Goal: Communication & Community: Participate in discussion

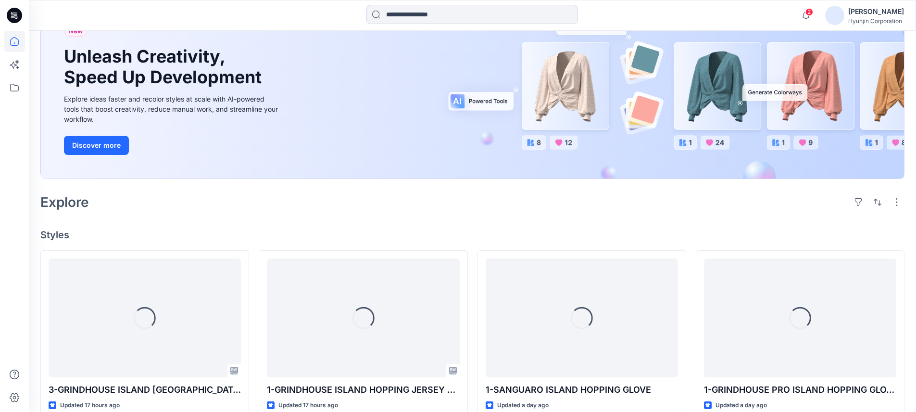
scroll to position [187, 0]
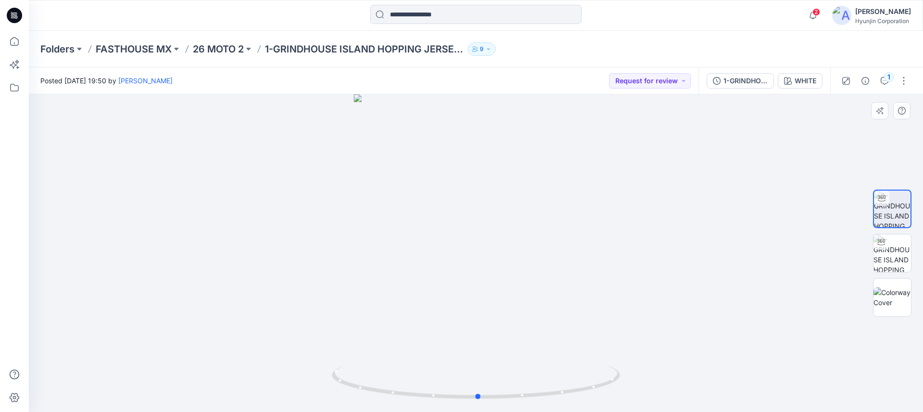
drag, startPoint x: 560, startPoint y: 227, endPoint x: 640, endPoint y: 225, distance: 79.4
click at [640, 225] on div at bounding box center [476, 252] width 894 height 317
drag, startPoint x: 520, startPoint y: 187, endPoint x: 430, endPoint y: 290, distance: 136.7
click at [430, 290] on img at bounding box center [476, 228] width 517 height 368
click at [886, 83] on icon "button" at bounding box center [885, 81] width 8 height 8
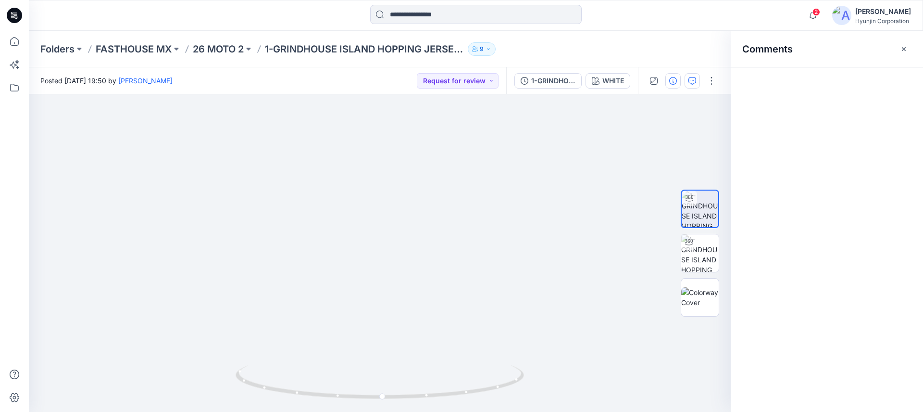
click at [679, 83] on button "button" at bounding box center [673, 80] width 15 height 15
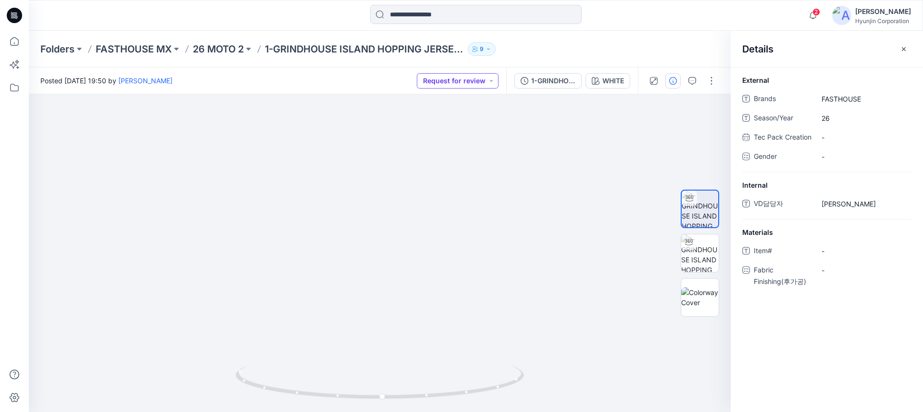
click at [432, 76] on button "Request for review" at bounding box center [458, 80] width 82 height 15
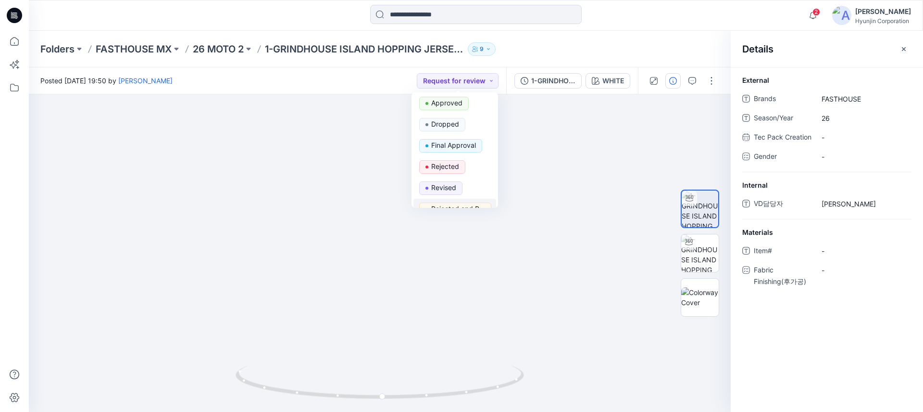
scroll to position [84, 0]
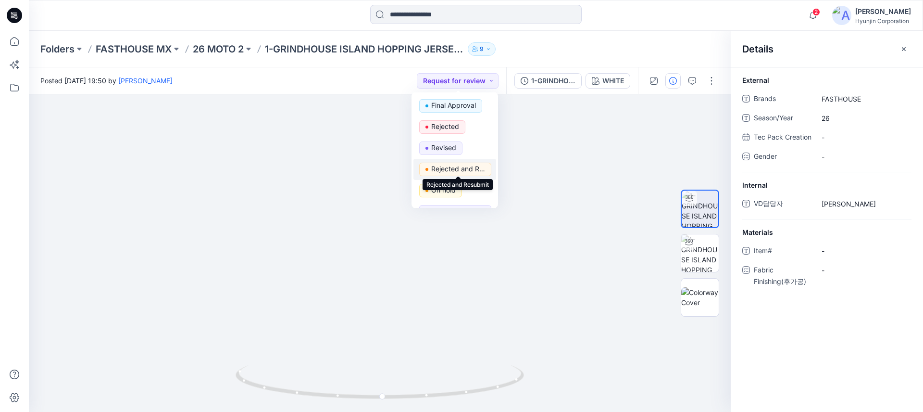
click at [445, 170] on p "Rejected and Resubmit" at bounding box center [458, 169] width 54 height 13
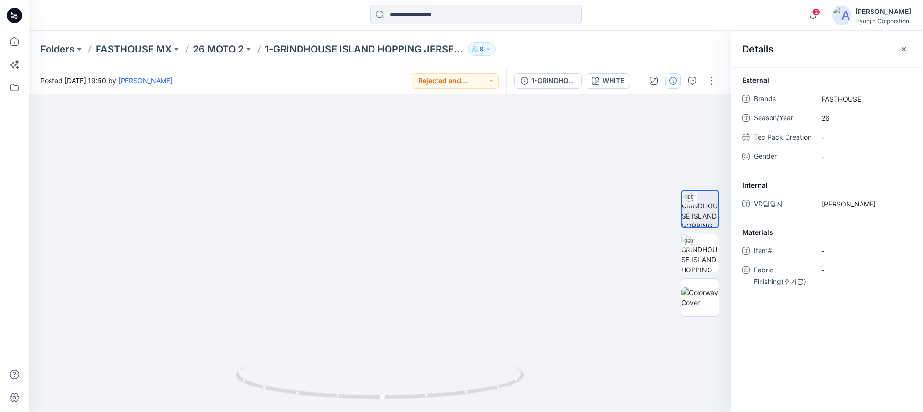
click at [890, 46] on div "Details" at bounding box center [827, 49] width 192 height 36
click at [897, 46] on button "button" at bounding box center [903, 48] width 15 height 15
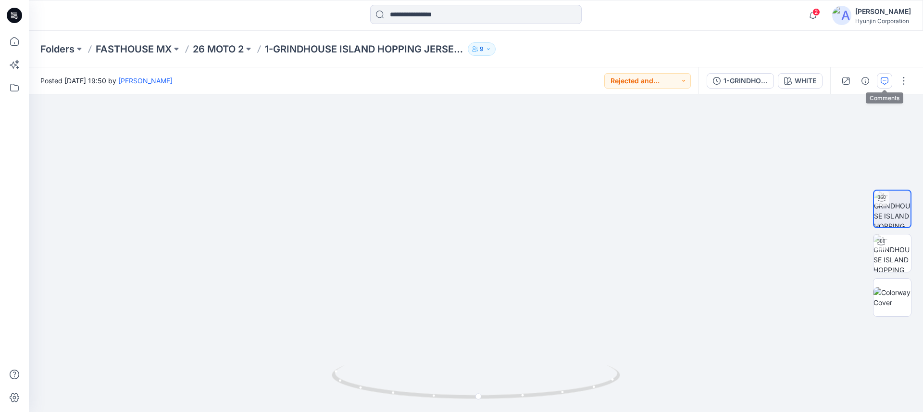
click at [878, 81] on button "button" at bounding box center [884, 80] width 15 height 15
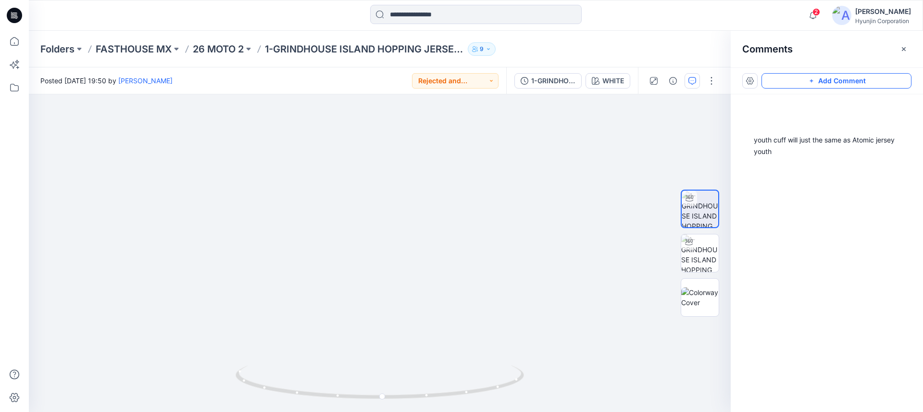
click at [816, 81] on icon "button" at bounding box center [812, 81] width 8 height 8
click at [459, 216] on div "2 1 DH Dajin Hwang August 20, 2025 19:52 youth cuff will just the same as Atomi…" at bounding box center [380, 252] width 702 height 317
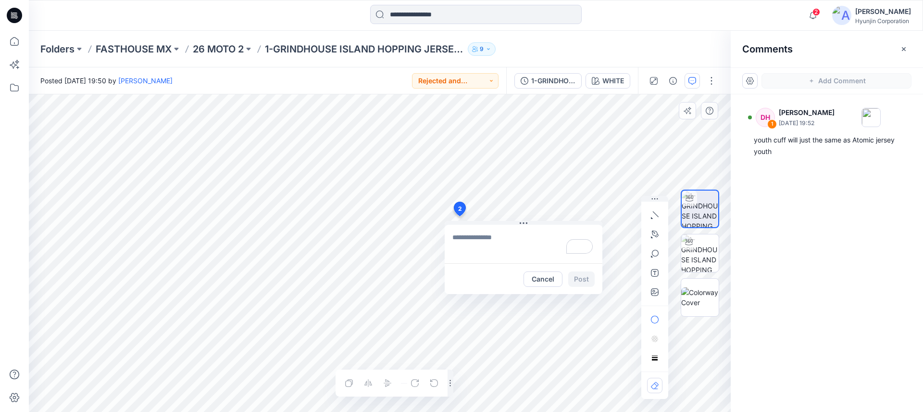
click at [501, 239] on textarea "To enrich screen reader interactions, please activate Accessibility in Grammarl…" at bounding box center [524, 244] width 158 height 38
type textarea "**********"
click at [586, 282] on button "Post" at bounding box center [581, 278] width 26 height 15
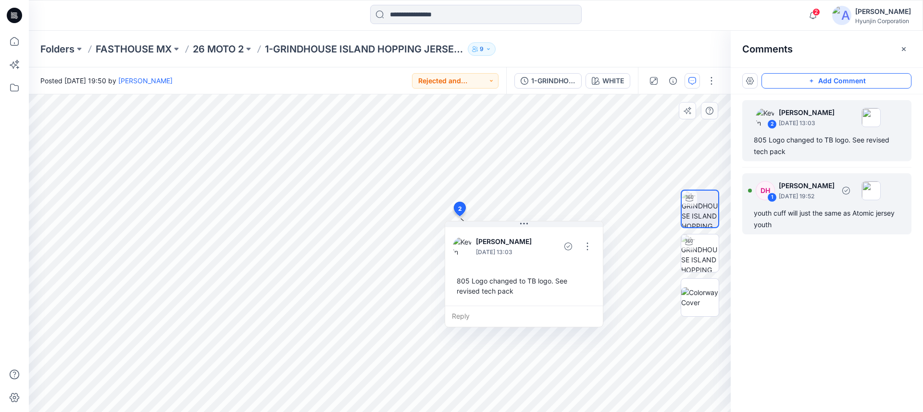
click at [813, 219] on div "youth cuff will just the same as Atomic jersey youth" at bounding box center [827, 218] width 146 height 23
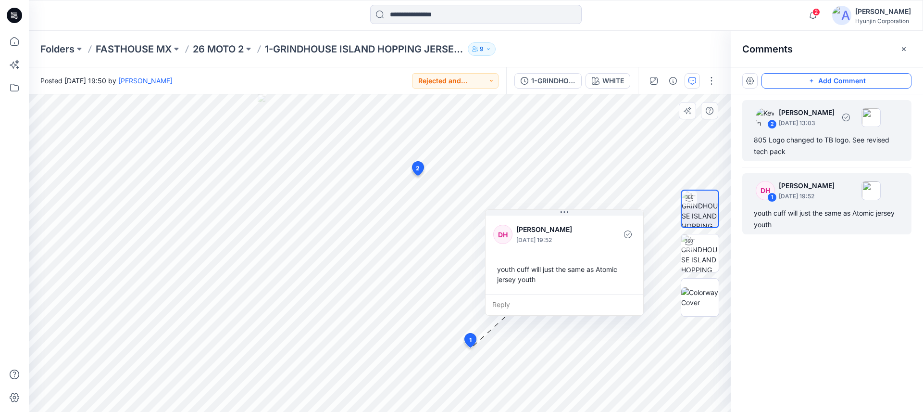
click at [792, 157] on div "805 Logo changed to TB logo. See revised tech pack" at bounding box center [827, 145] width 146 height 23
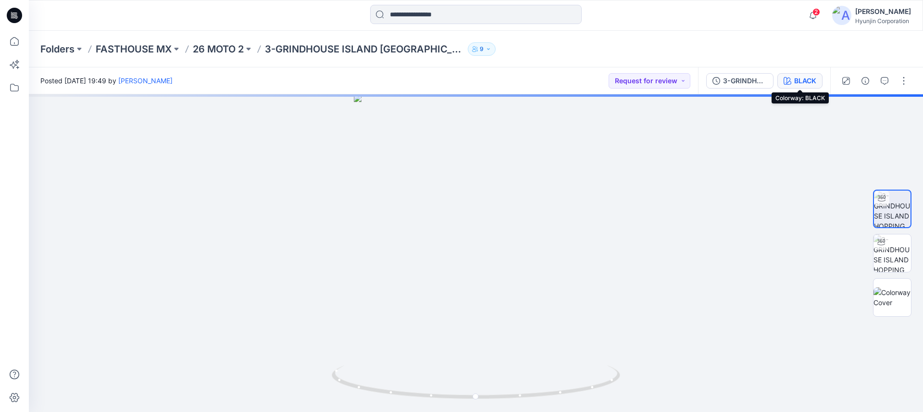
click at [795, 84] on div "BLACK" at bounding box center [805, 81] width 22 height 11
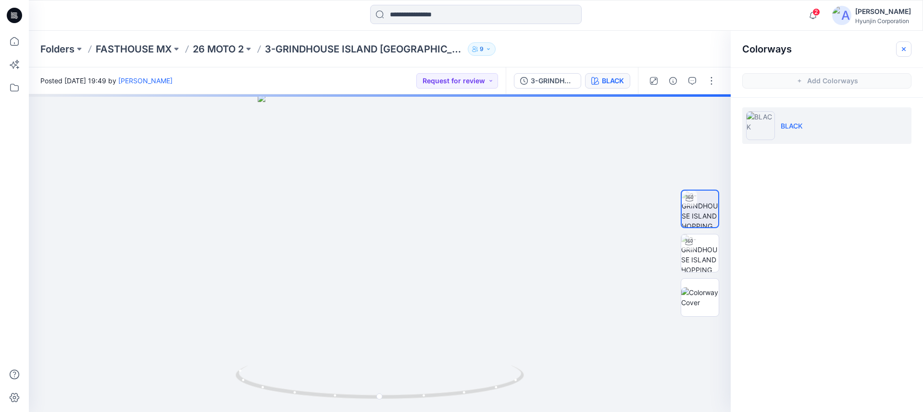
click at [903, 50] on icon "button" at bounding box center [904, 49] width 8 height 8
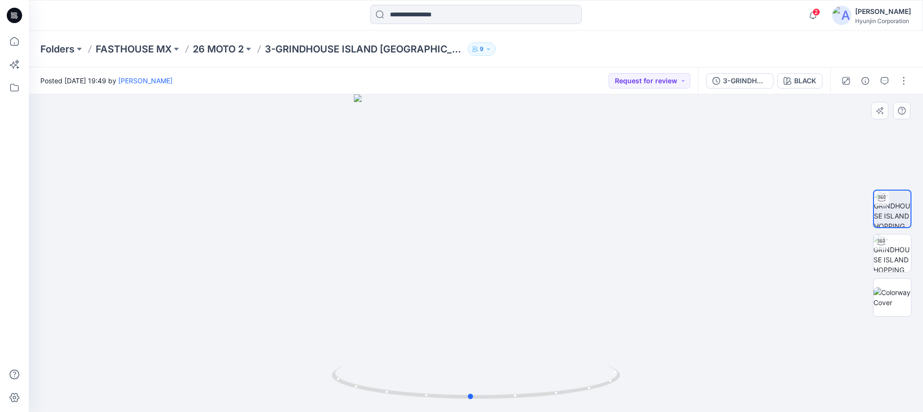
drag, startPoint x: 446, startPoint y: 290, endPoint x: 468, endPoint y: 291, distance: 22.6
click at [468, 291] on div at bounding box center [476, 252] width 894 height 317
drag, startPoint x: 469, startPoint y: 396, endPoint x: 572, endPoint y: 382, distance: 103.3
click at [572, 382] on icon at bounding box center [477, 383] width 291 height 36
drag, startPoint x: 487, startPoint y: 394, endPoint x: 335, endPoint y: 387, distance: 151.7
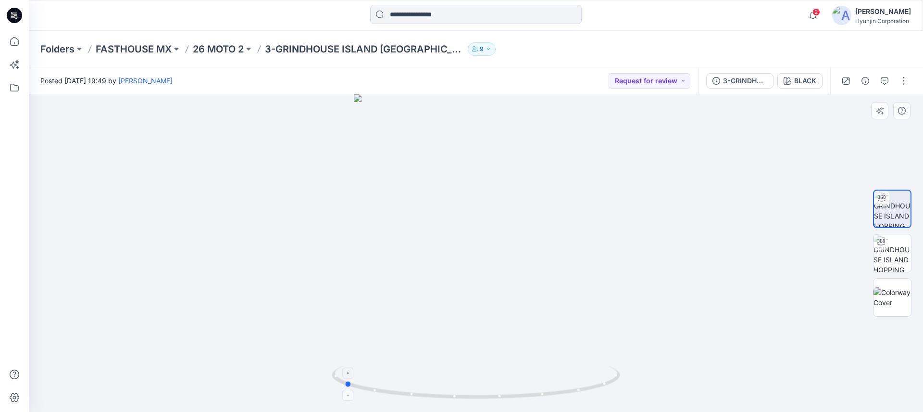
click at [335, 387] on icon at bounding box center [477, 383] width 291 height 36
drag, startPoint x: 447, startPoint y: 222, endPoint x: 574, endPoint y: 222, distance: 127.0
click at [574, 222] on div at bounding box center [476, 252] width 894 height 317
click at [883, 82] on icon "button" at bounding box center [885, 81] width 8 height 8
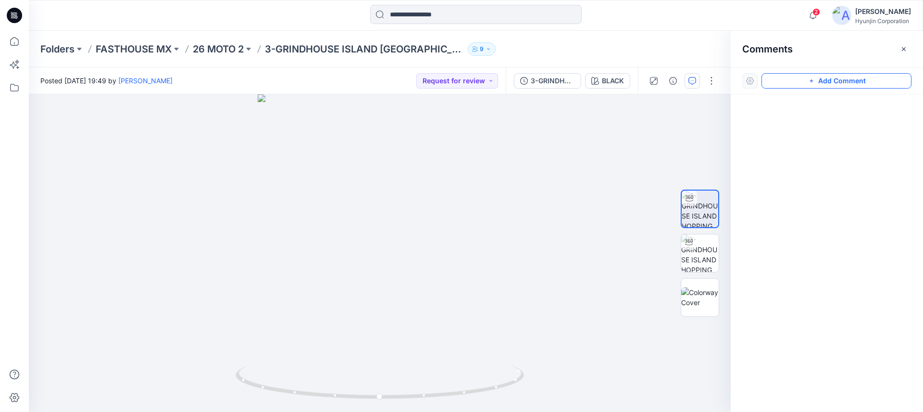
click at [805, 76] on button "Add Comment" at bounding box center [837, 80] width 150 height 15
click at [422, 149] on div "1" at bounding box center [380, 252] width 702 height 317
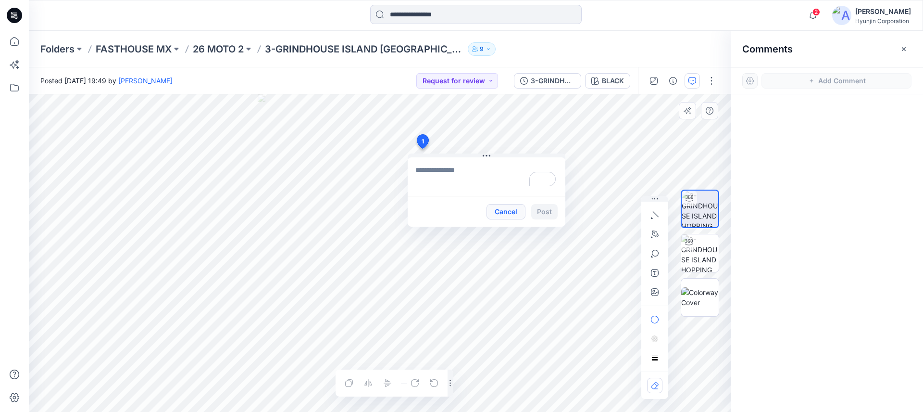
click at [505, 210] on button "Cancel" at bounding box center [506, 211] width 39 height 15
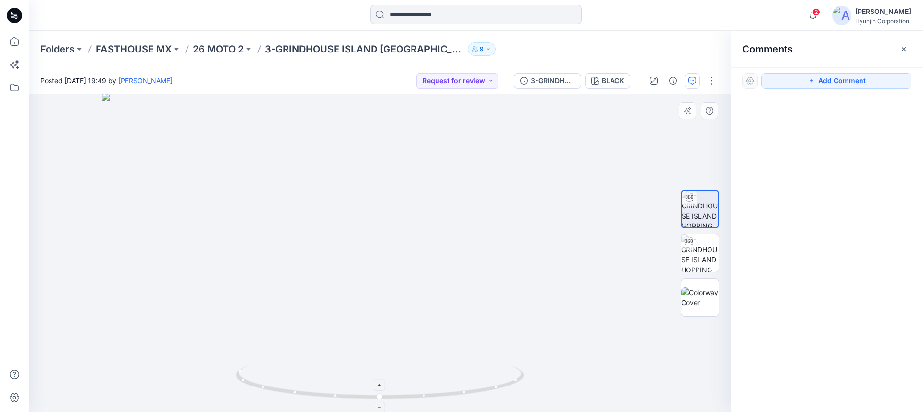
drag, startPoint x: 432, startPoint y: 224, endPoint x: 389, endPoint y: 376, distance: 158.1
click at [389, 376] on div at bounding box center [380, 252] width 702 height 317
click at [835, 76] on button "Add Comment" at bounding box center [837, 80] width 150 height 15
click at [469, 219] on div "1" at bounding box center [380, 252] width 702 height 317
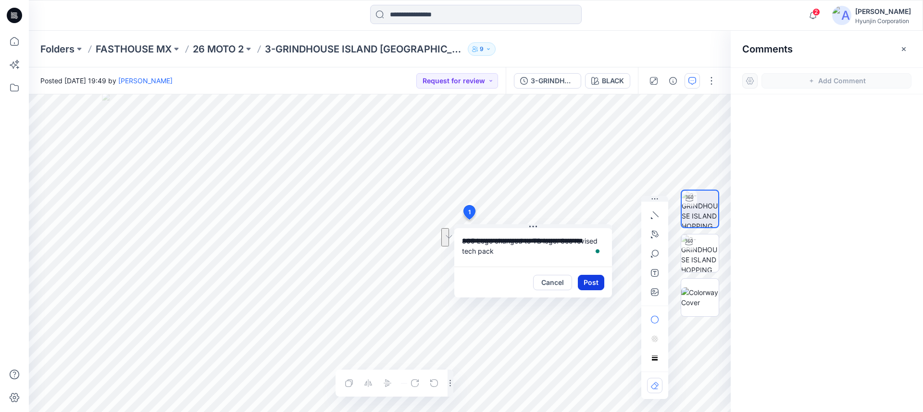
type textarea "**********"
click at [587, 283] on button "Post" at bounding box center [591, 282] width 26 height 15
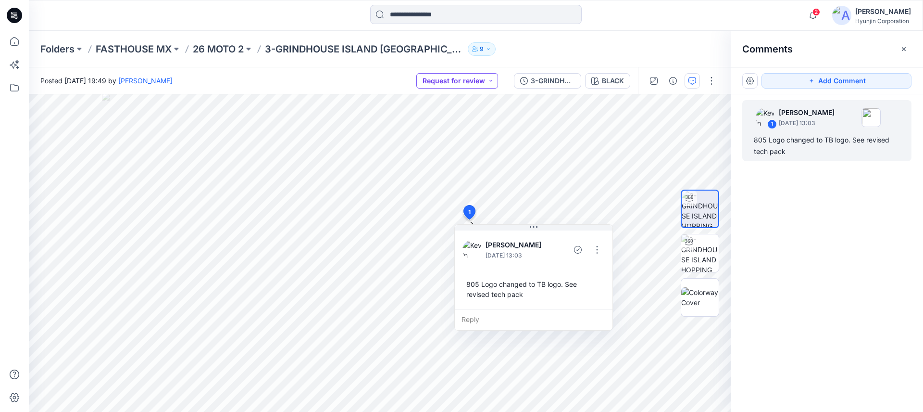
click at [494, 85] on button "Request for review" at bounding box center [457, 80] width 82 height 15
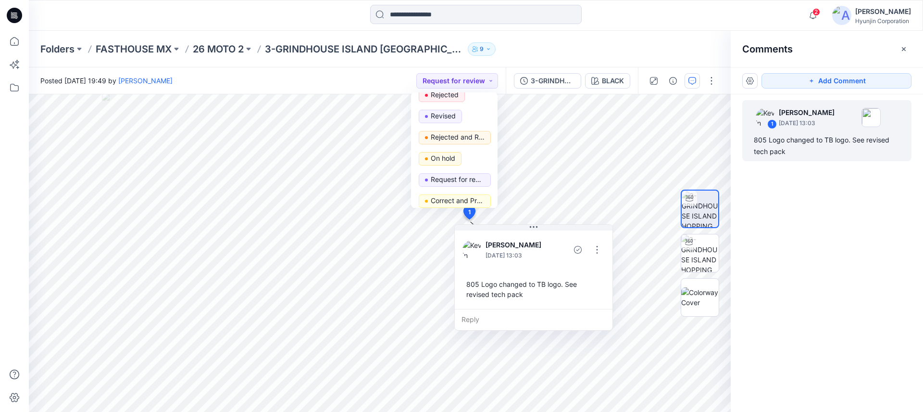
scroll to position [121, 0]
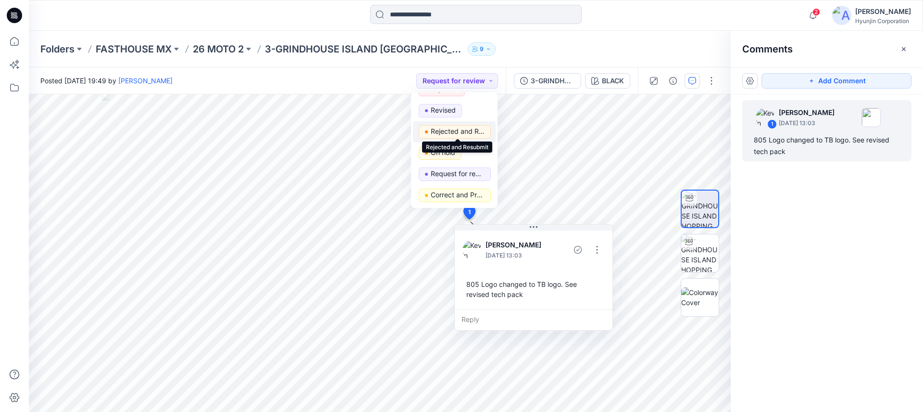
click at [458, 132] on p "Rejected and Resubmit" at bounding box center [458, 131] width 54 height 13
